Goal: Task Accomplishment & Management: Complete application form

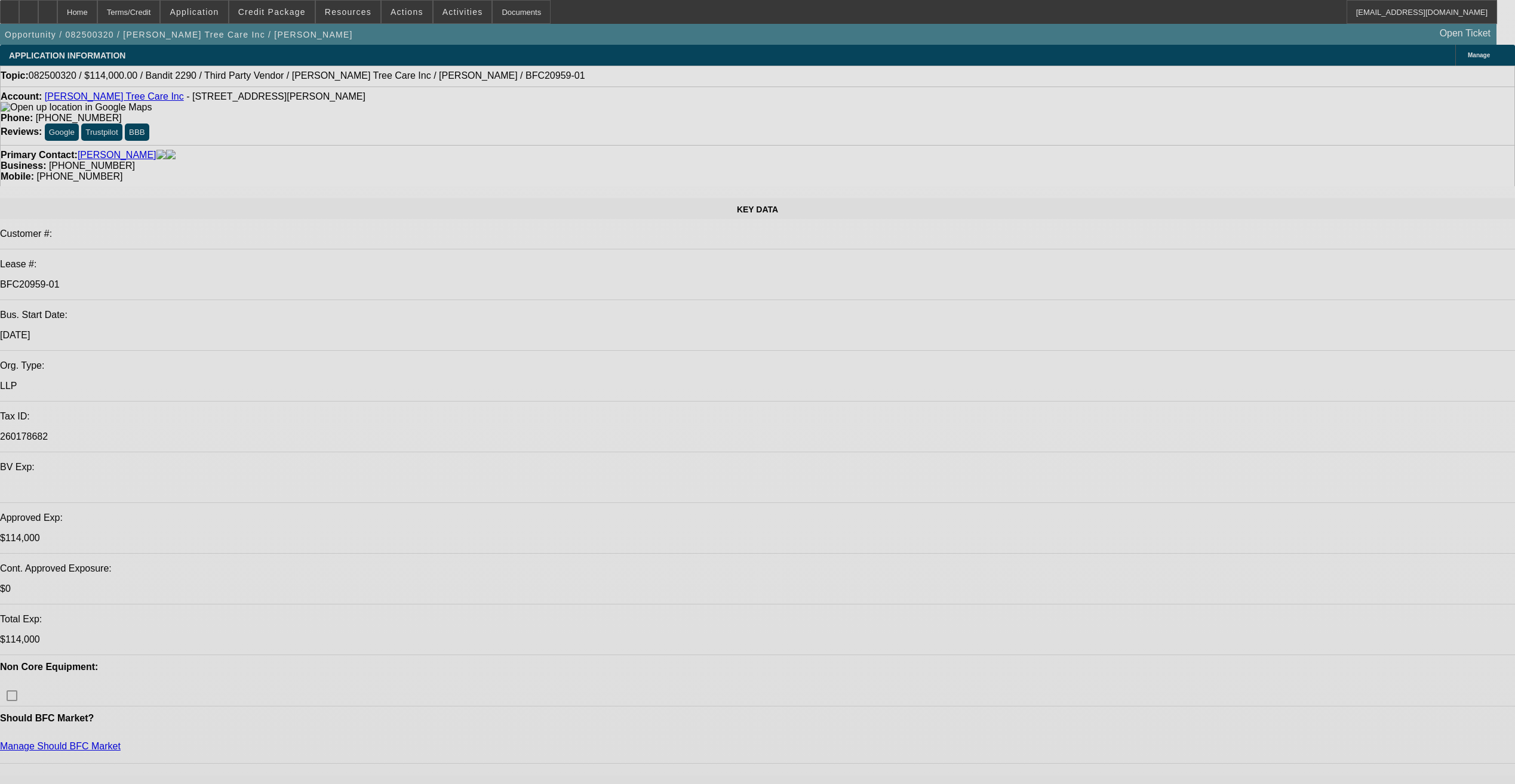
select select "0"
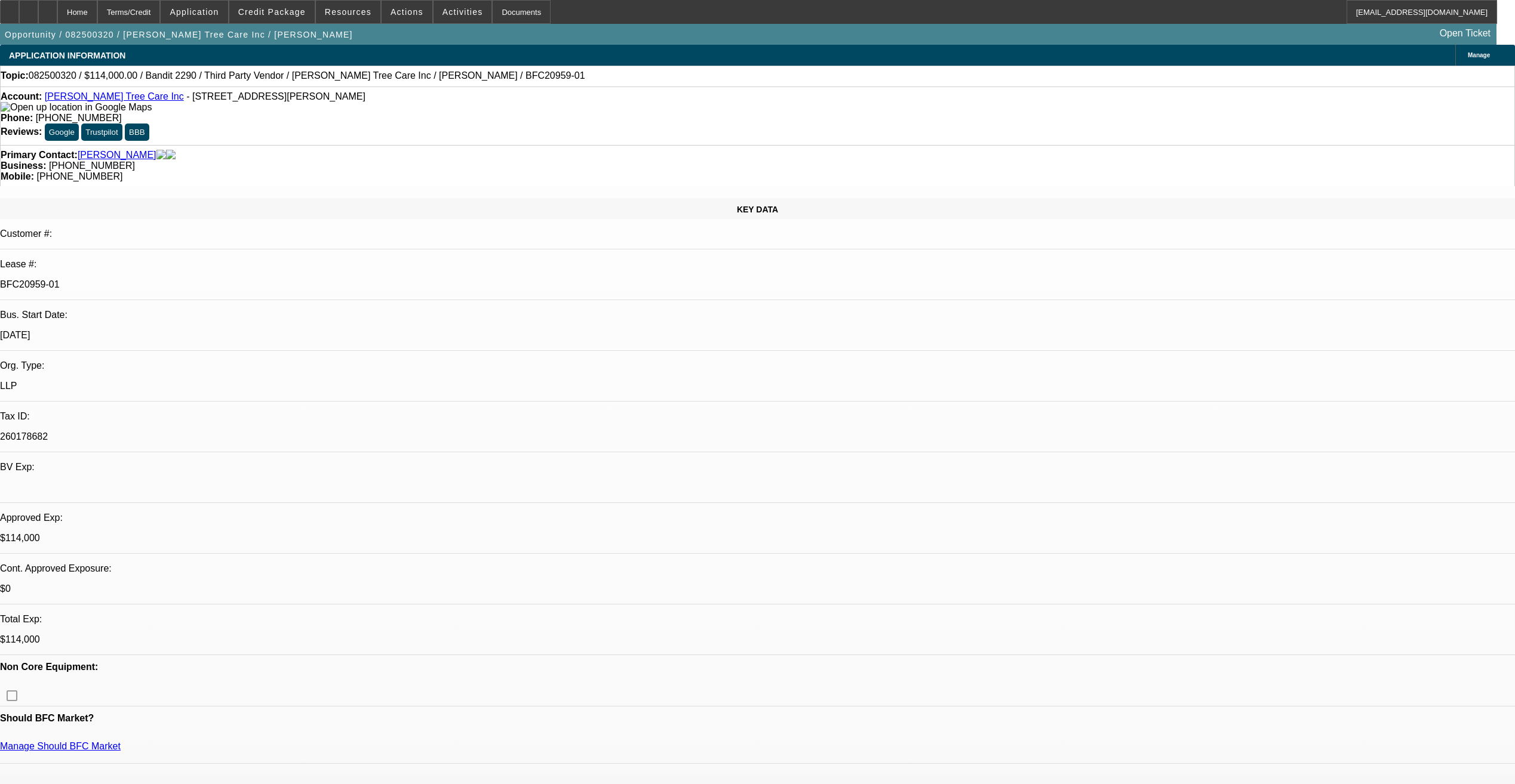
select select "0"
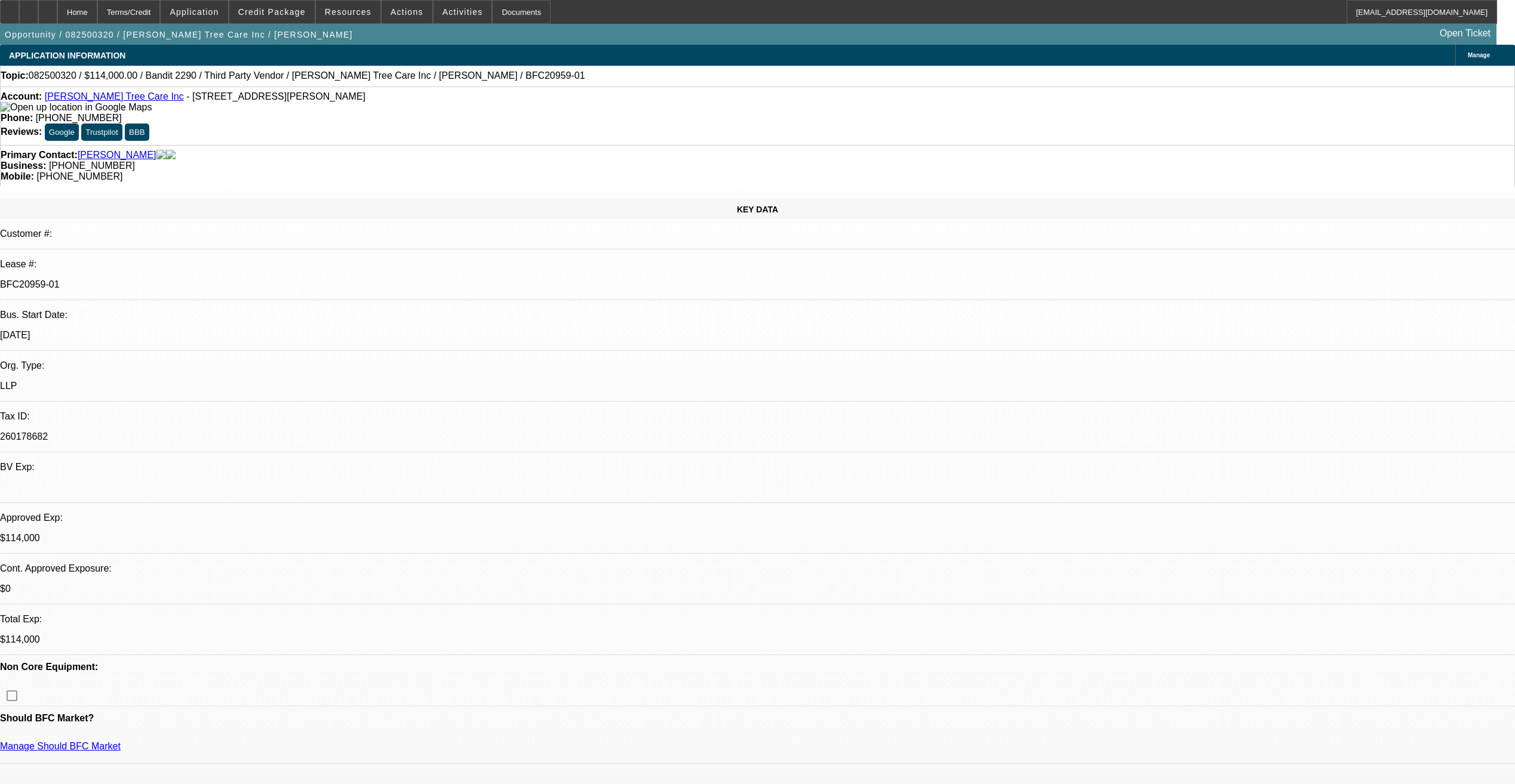
select select "0"
select select "2"
select select "0"
select select "2"
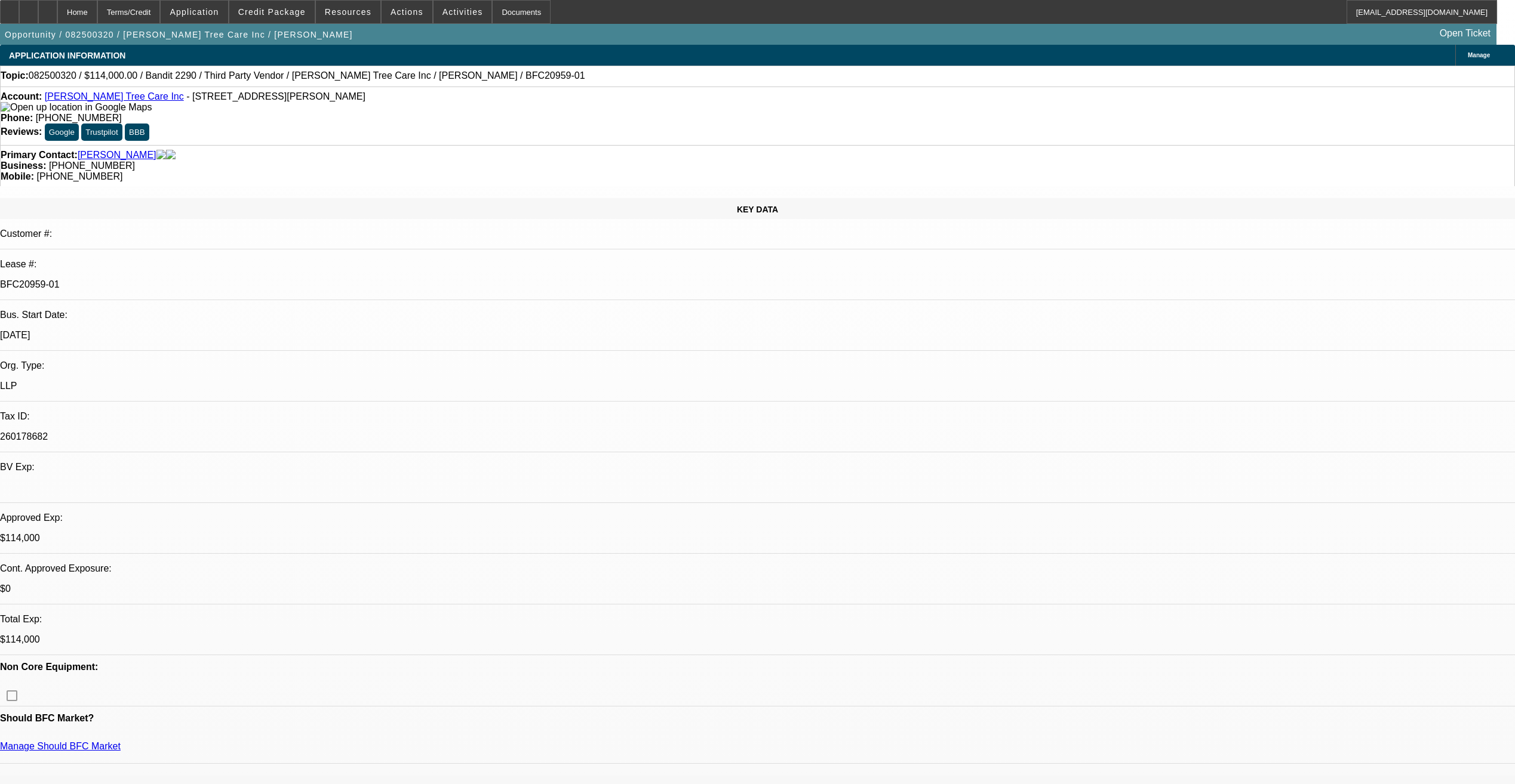
select select "0"
select select "1"
select select "6"
select select "1"
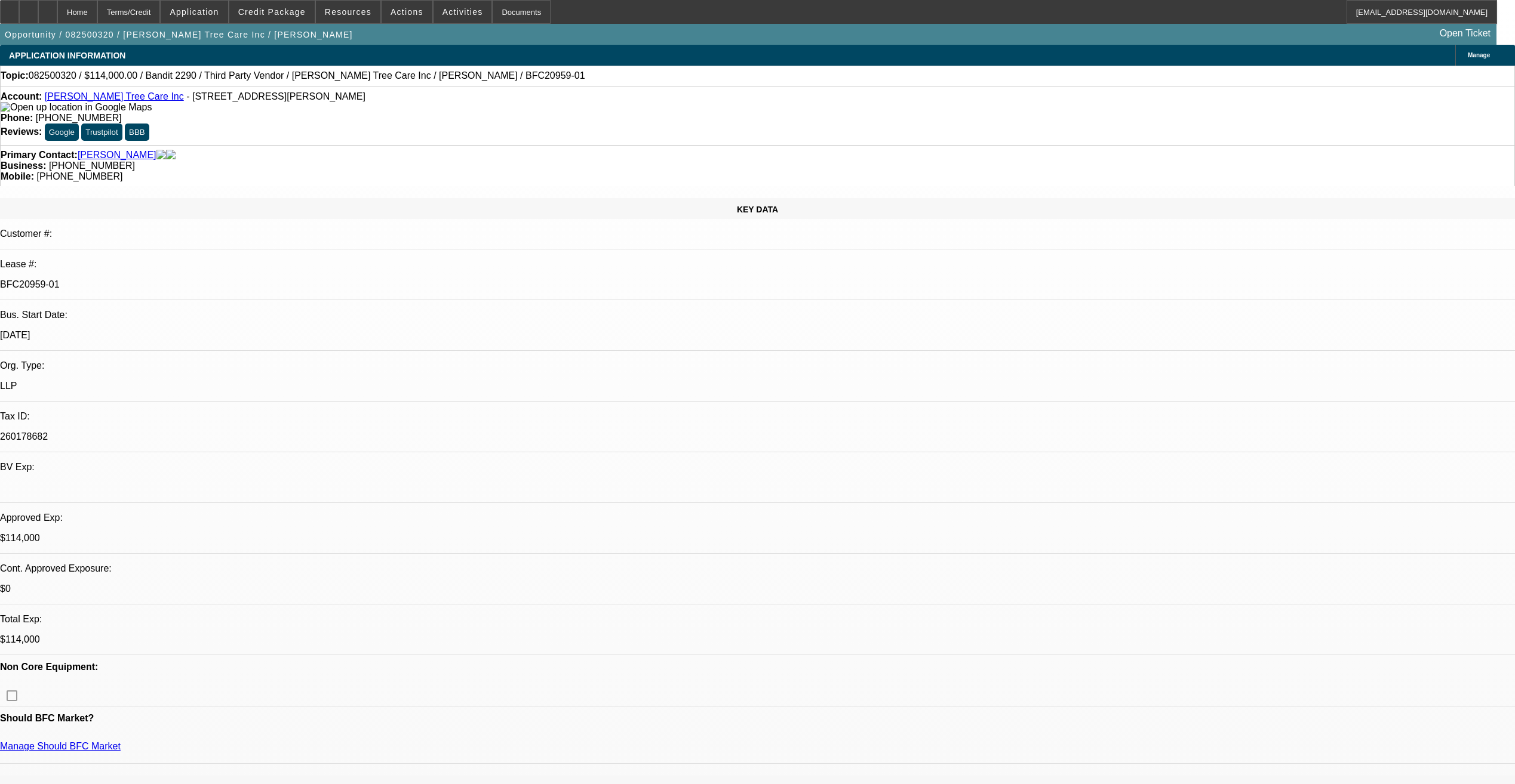
select select "1"
select select "6"
select select "1"
select select "2"
select select "6"
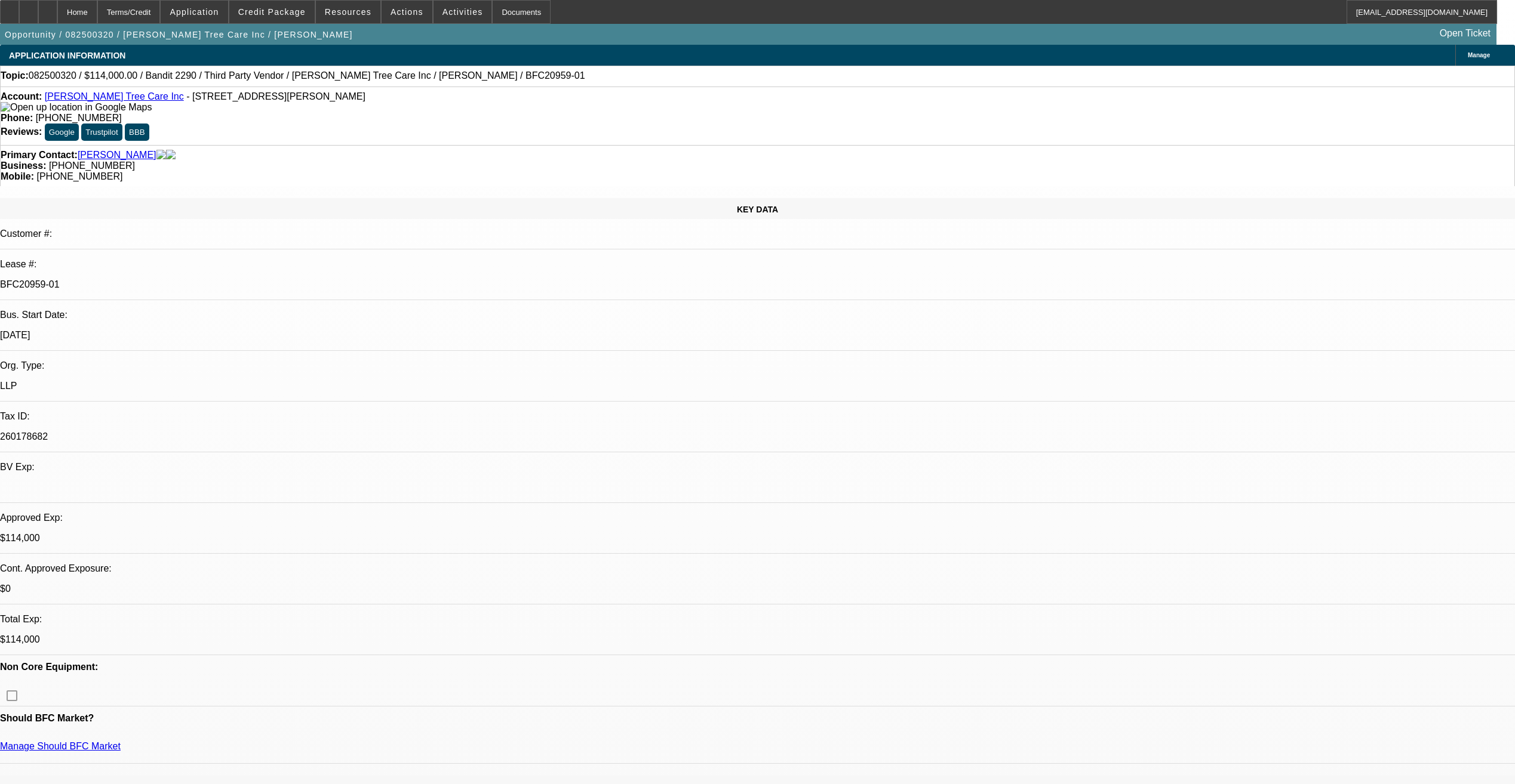
select select "1"
select select "2"
select select "6"
